Goal: Information Seeking & Learning: Find specific fact

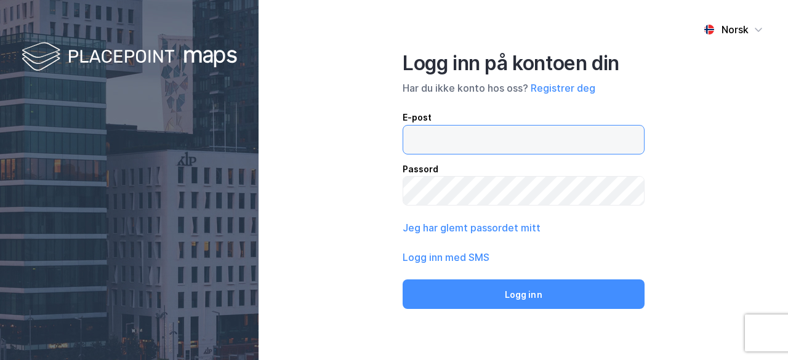
click at [579, 129] on input "email" at bounding box center [523, 140] width 241 height 28
type input "[EMAIL_ADDRESS][DOMAIN_NAME]"
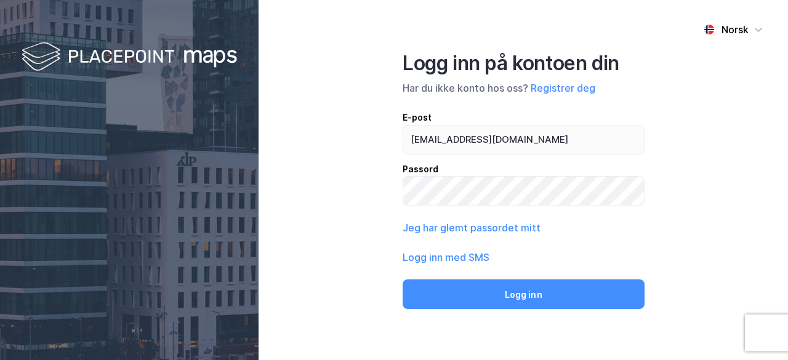
click at [720, 156] on div "Norsk Logg inn på kontoen din Har du ikke konto hos oss? Registrer deg E-post […" at bounding box center [524, 180] width 530 height 360
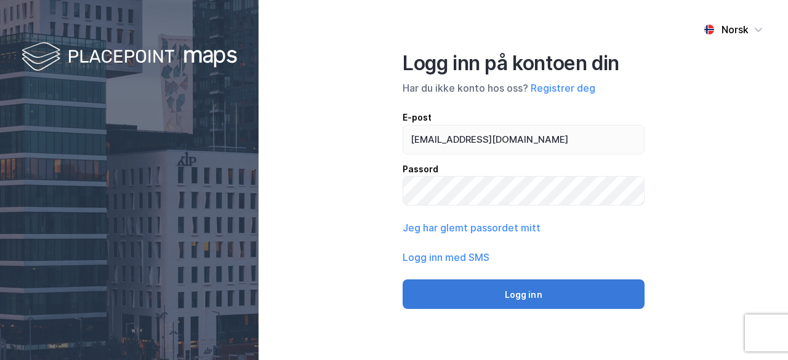
click at [580, 295] on button "Logg inn" at bounding box center [524, 295] width 242 height 30
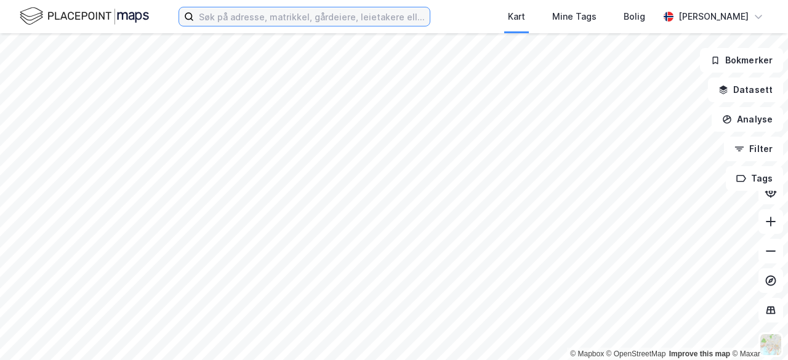
click at [308, 16] on input at bounding box center [312, 16] width 236 height 18
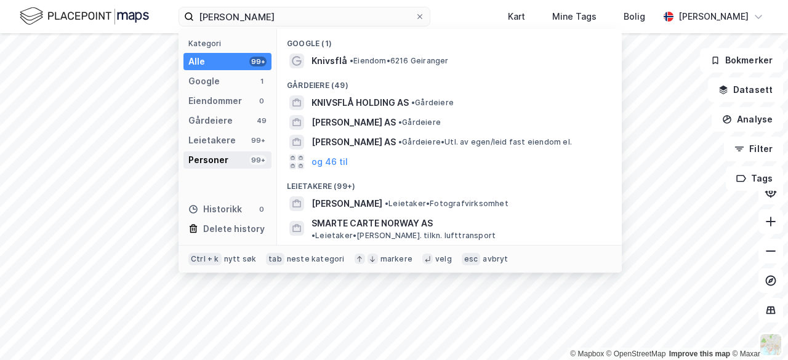
click at [229, 157] on div "Personer 99+" at bounding box center [227, 159] width 88 height 17
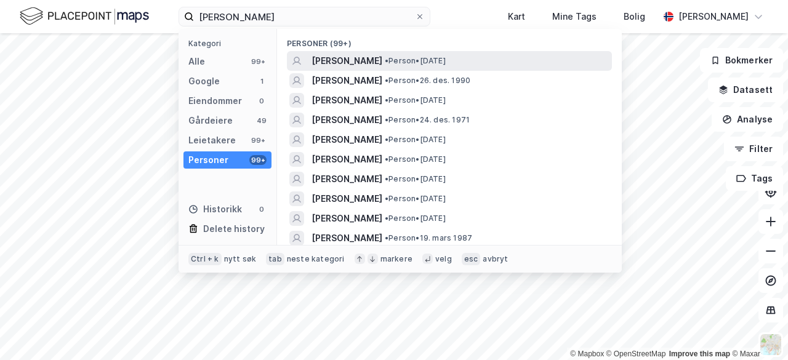
click at [368, 62] on span "[PERSON_NAME]" at bounding box center [347, 61] width 71 height 15
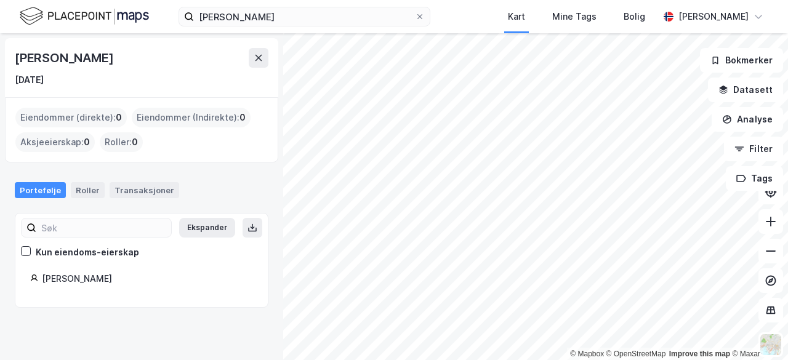
click at [57, 256] on div "Kun eiendoms-eierskap" at bounding box center [87, 252] width 103 height 15
click at [80, 284] on div "[PERSON_NAME]" at bounding box center [147, 279] width 211 height 15
click at [143, 187] on div "Transaksjoner" at bounding box center [145, 190] width 70 height 16
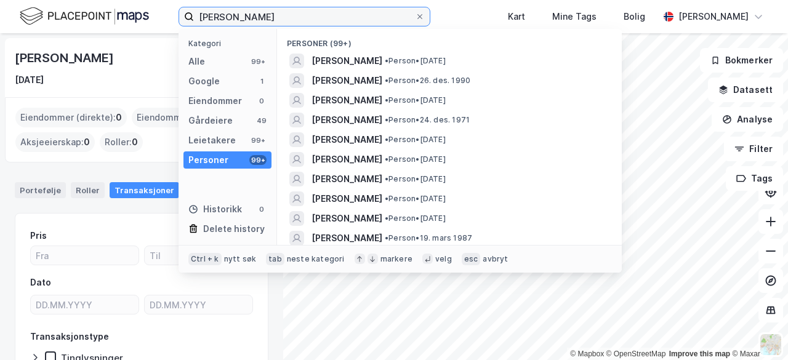
click at [267, 9] on input "[PERSON_NAME]" at bounding box center [304, 16] width 221 height 18
drag, startPoint x: 227, startPoint y: 16, endPoint x: 176, endPoint y: 12, distance: 50.6
click at [183, 17] on label "[PERSON_NAME]" at bounding box center [305, 17] width 252 height 20
type input "[PERSON_NAME]"
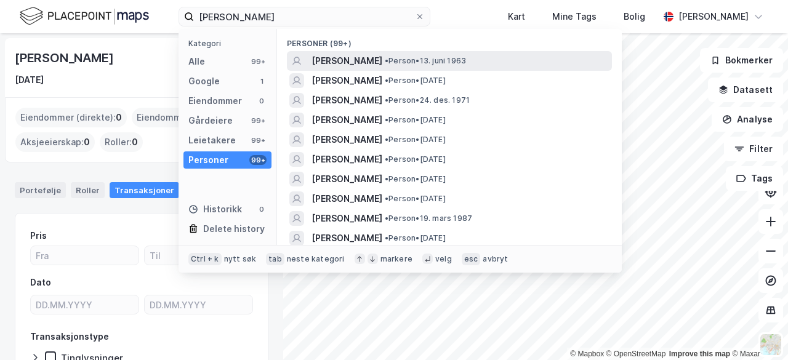
click at [356, 60] on span "[PERSON_NAME]" at bounding box center [347, 61] width 71 height 15
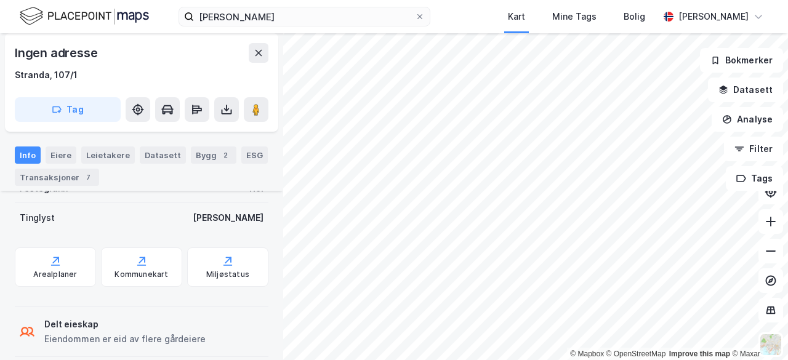
scroll to position [410, 0]
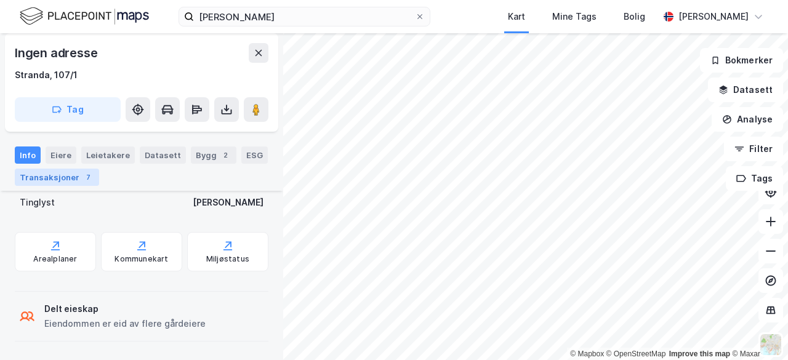
click at [87, 180] on div "7" at bounding box center [88, 177] width 12 height 12
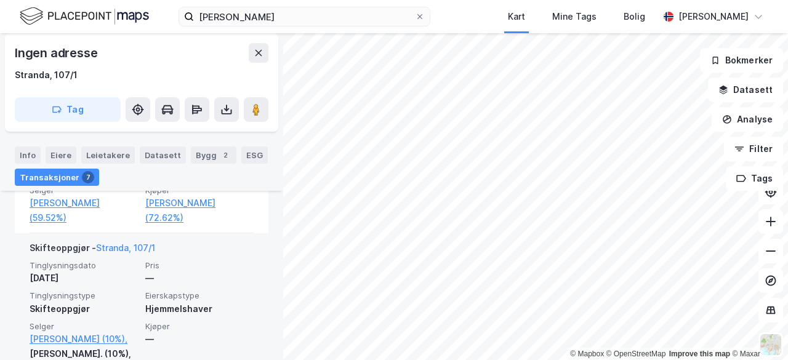
scroll to position [1067, 0]
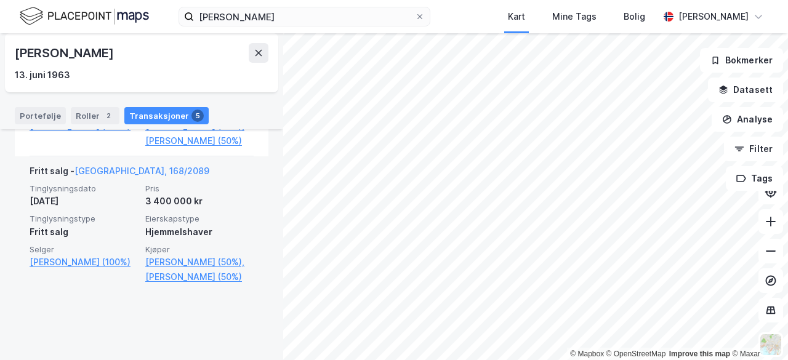
scroll to position [904, 0]
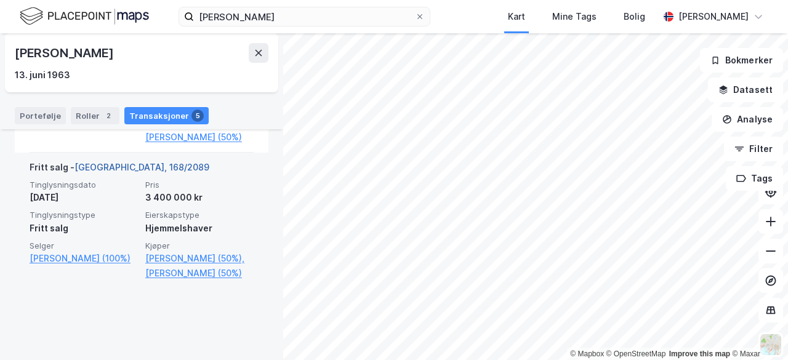
click at [131, 172] on link "[GEOGRAPHIC_DATA], 168/2089" at bounding box center [142, 167] width 135 height 10
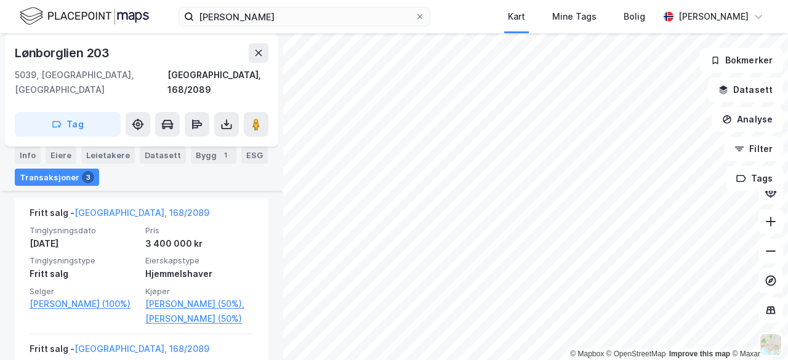
scroll to position [365, 0]
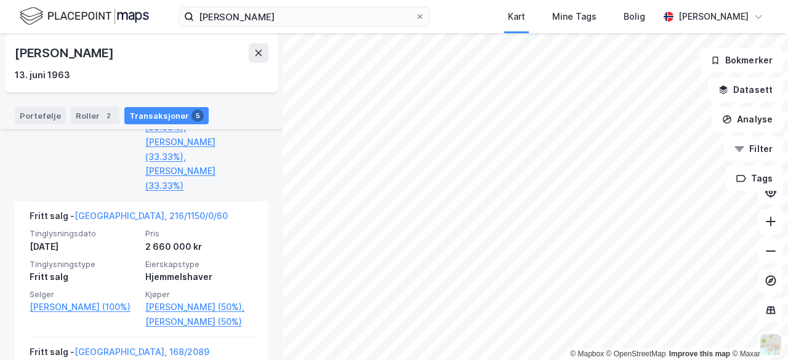
scroll to position [720, 0]
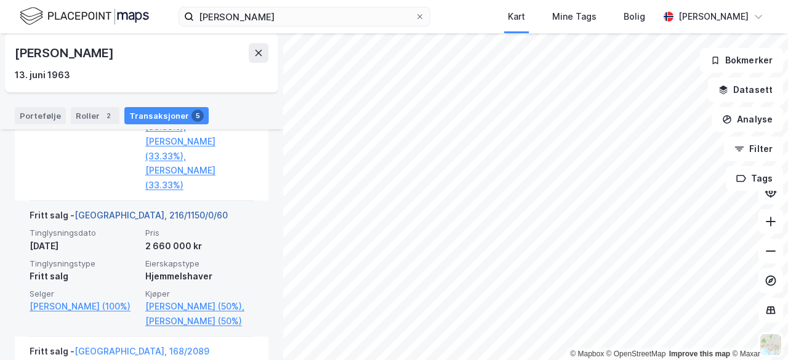
click at [151, 213] on link "[GEOGRAPHIC_DATA], 216/1150/0/60" at bounding box center [151, 215] width 153 height 10
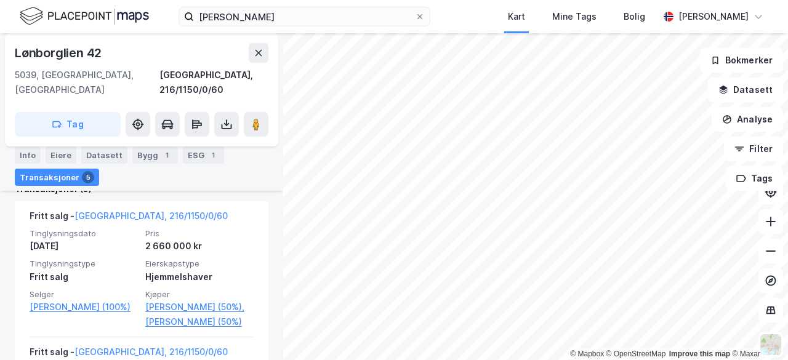
scroll to position [424, 0]
